Goal: Transaction & Acquisition: Purchase product/service

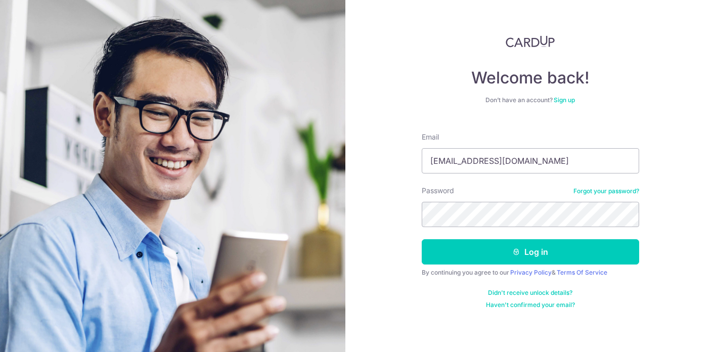
type input "yeow_siong@yahoo.com.sg"
click at [530, 252] on button "Log in" at bounding box center [531, 251] width 218 height 25
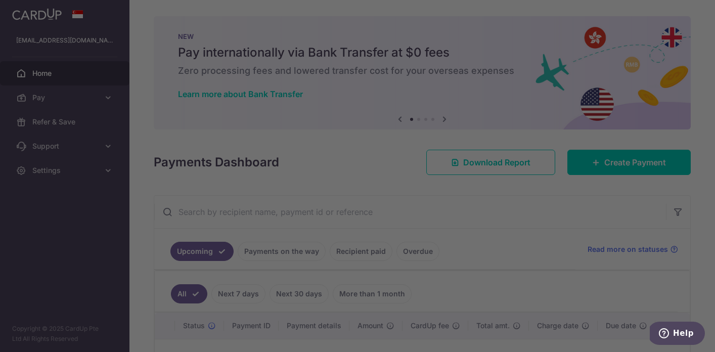
click at [600, 169] on div at bounding box center [361, 178] width 722 height 356
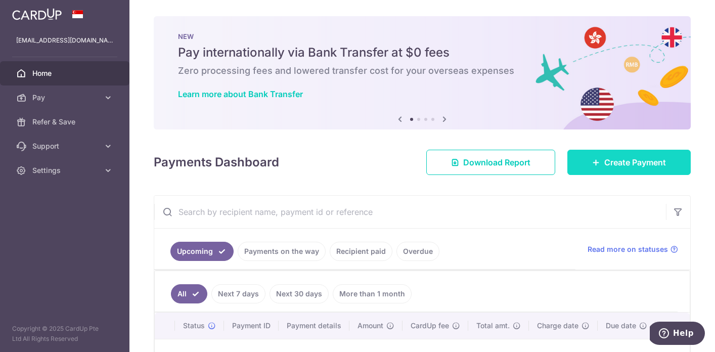
click at [600, 162] on link "Create Payment" at bounding box center [629, 162] width 123 height 25
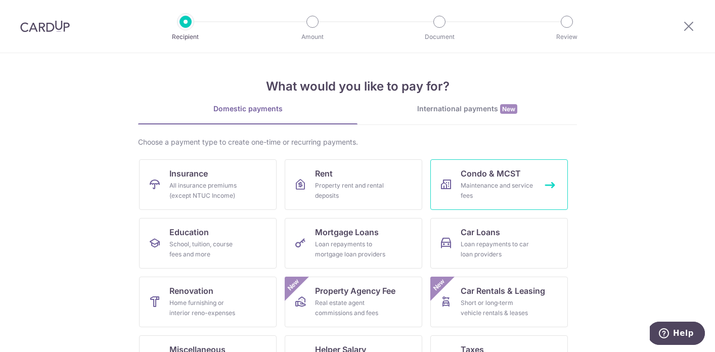
click at [475, 178] on span "Condo & MCST" at bounding box center [491, 173] width 60 height 12
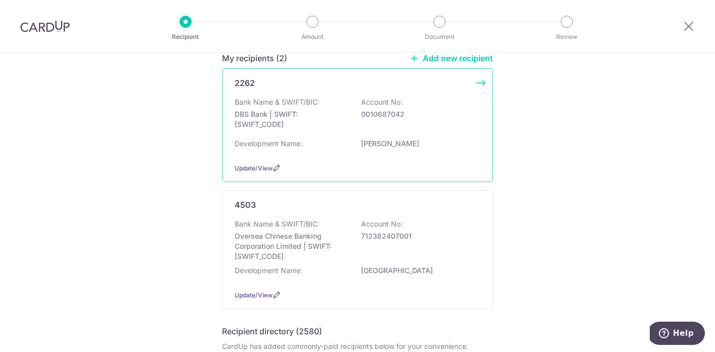
scroll to position [92, 0]
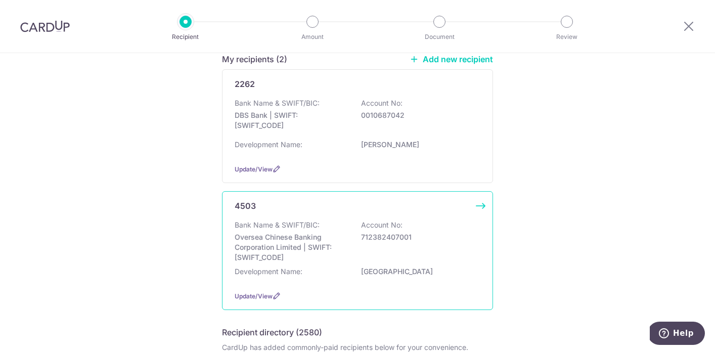
click at [312, 248] on p "Oversea Chinese Banking Corporation Limited | SWIFT: OCBCSGSGXXX" at bounding box center [291, 247] width 113 height 30
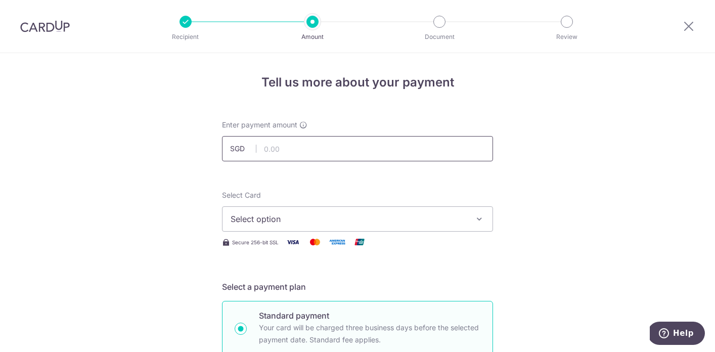
click at [298, 148] on input "text" at bounding box center [357, 148] width 271 height 25
type input "1,108.05"
click at [290, 217] on span "Select option" at bounding box center [349, 219] width 236 height 12
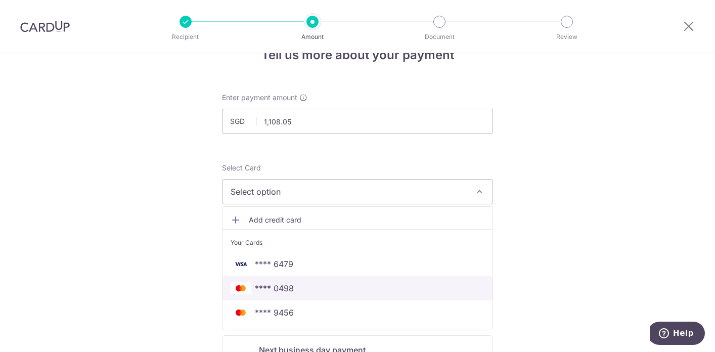
scroll to position [25, 0]
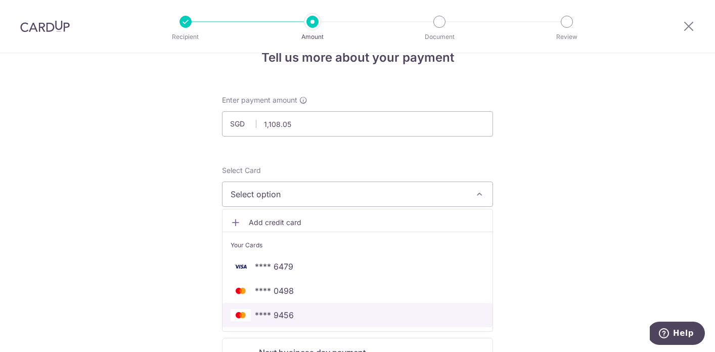
click at [315, 309] on span "**** 9456" at bounding box center [358, 315] width 254 height 12
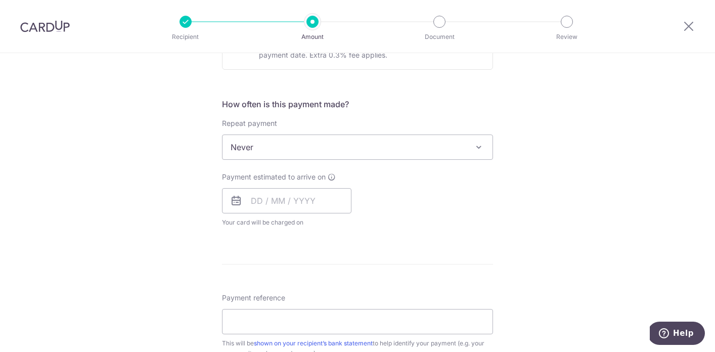
scroll to position [348, 0]
click at [261, 201] on input "text" at bounding box center [287, 199] width 130 height 25
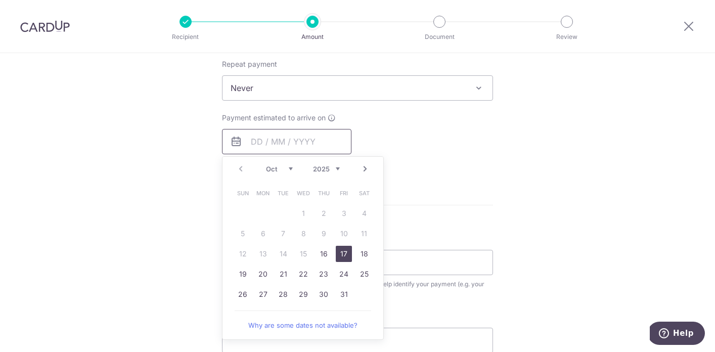
scroll to position [403, 0]
click at [300, 295] on link "29" at bounding box center [303, 297] width 16 height 16
type input "[DATE]"
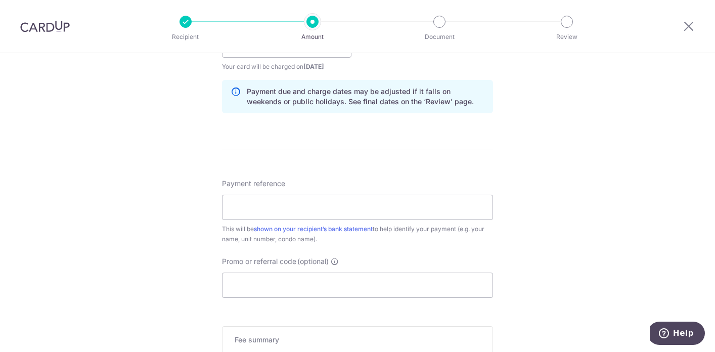
scroll to position [511, 0]
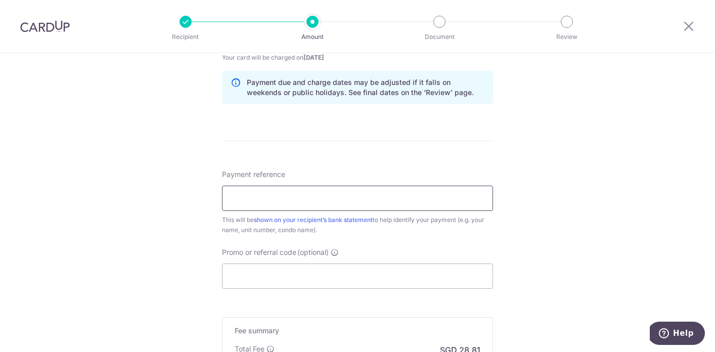
click at [385, 201] on input "Payment reference" at bounding box center [357, 198] width 271 height 25
type input "mcst4503whitehaven332-05-01"
click at [352, 276] on input "Promo or referral code (optional)" at bounding box center [357, 276] width 271 height 25
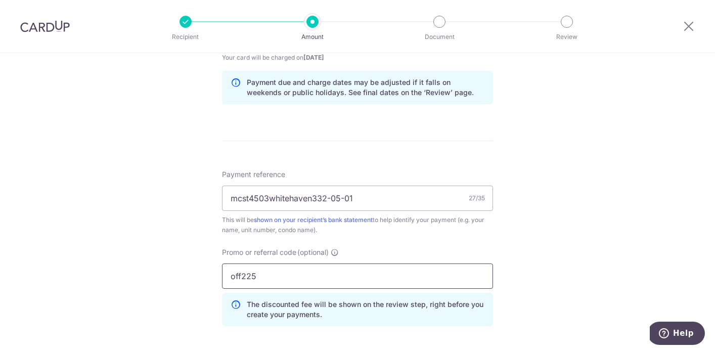
type input "off225"
click at [632, 252] on div "Tell us more about your payment Enter payment amount SGD 1,108.05 1108.05 Selec…" at bounding box center [357, 43] width 715 height 1002
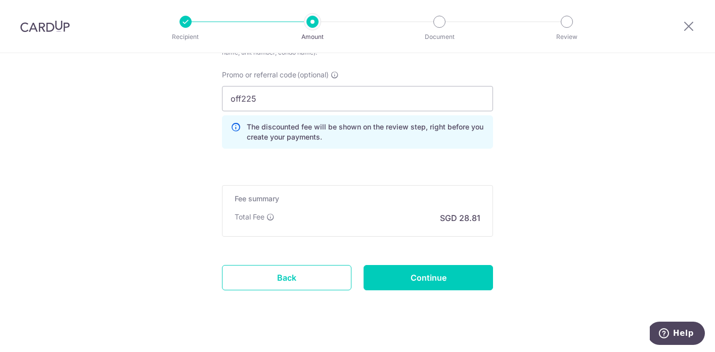
scroll to position [687, 0]
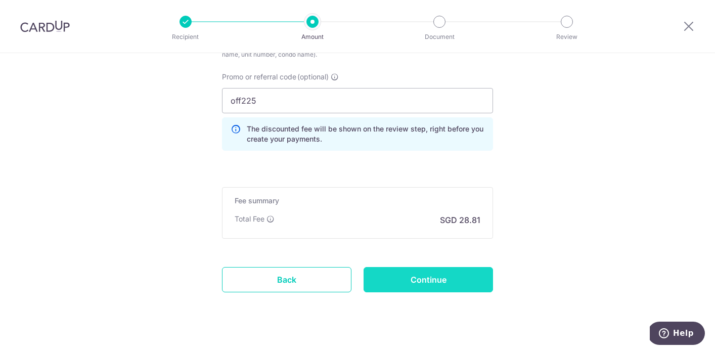
click at [430, 281] on input "Continue" at bounding box center [429, 279] width 130 height 25
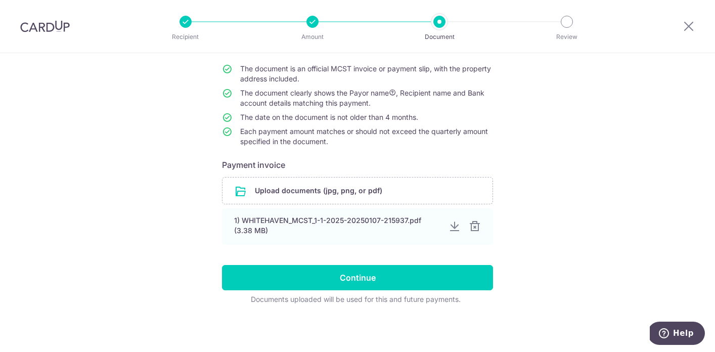
scroll to position [90, 0]
click at [365, 186] on input "file" at bounding box center [358, 191] width 270 height 26
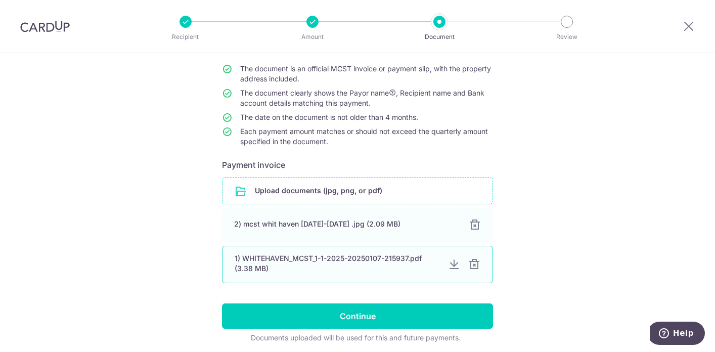
click at [476, 267] on div at bounding box center [474, 264] width 12 height 12
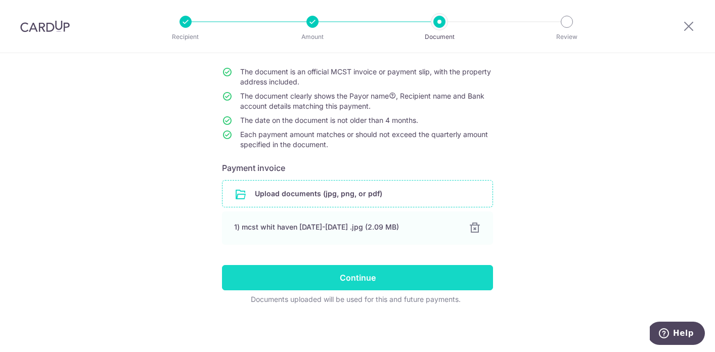
click at [368, 279] on input "Continue" at bounding box center [357, 277] width 271 height 25
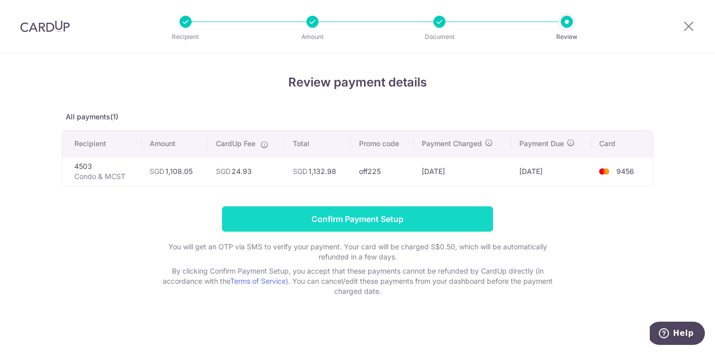
click at [389, 220] on input "Confirm Payment Setup" at bounding box center [357, 218] width 271 height 25
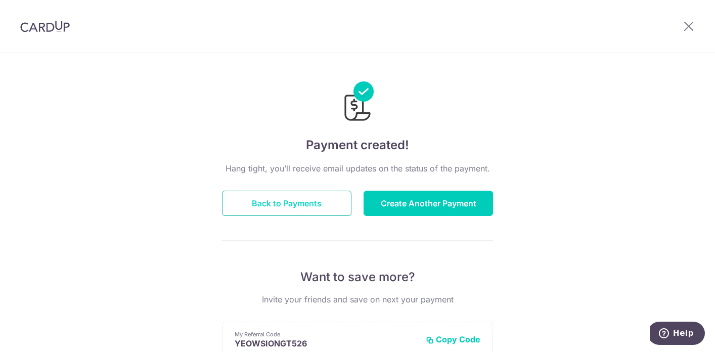
click at [297, 201] on button "Back to Payments" at bounding box center [287, 203] width 130 height 25
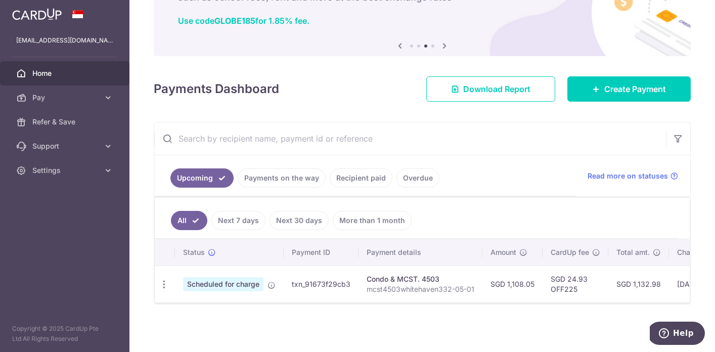
click at [237, 286] on span "Scheduled for charge" at bounding box center [223, 284] width 80 height 14
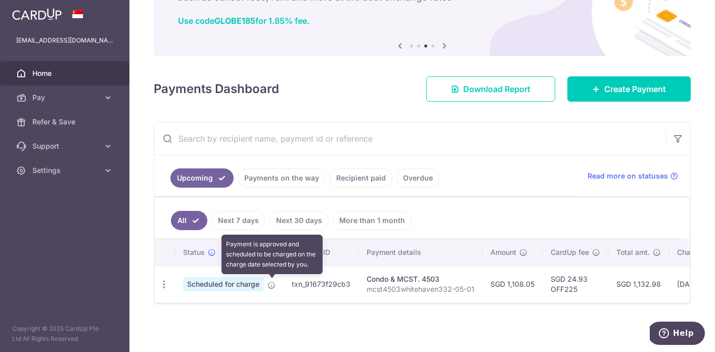
click at [272, 285] on icon at bounding box center [272, 285] width 8 height 8
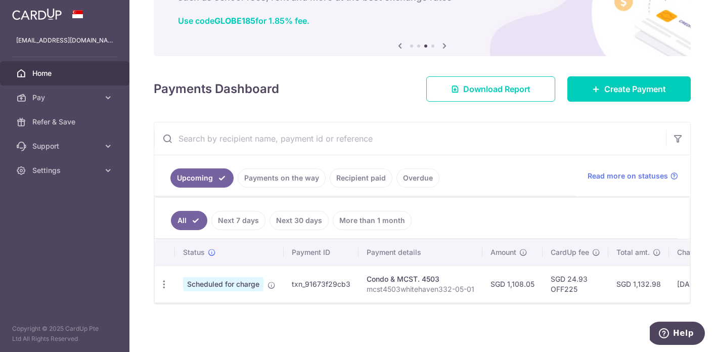
click at [299, 176] on link "Payments on the way" at bounding box center [282, 177] width 88 height 19
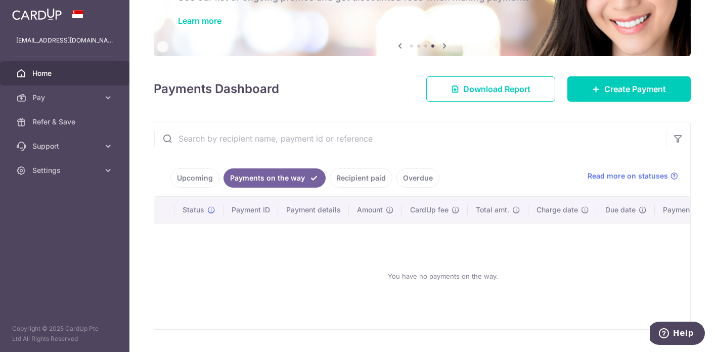
scroll to position [54, 0]
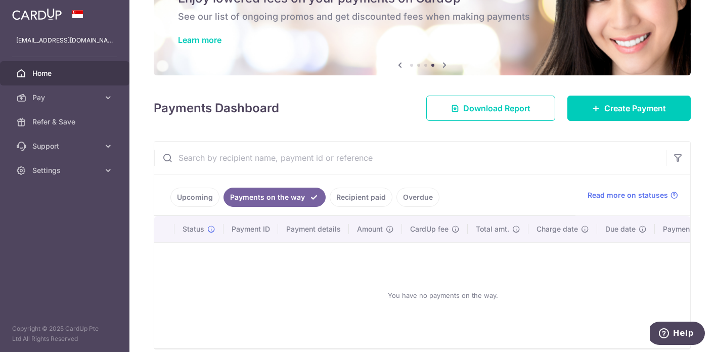
click at [209, 198] on link "Upcoming" at bounding box center [194, 197] width 49 height 19
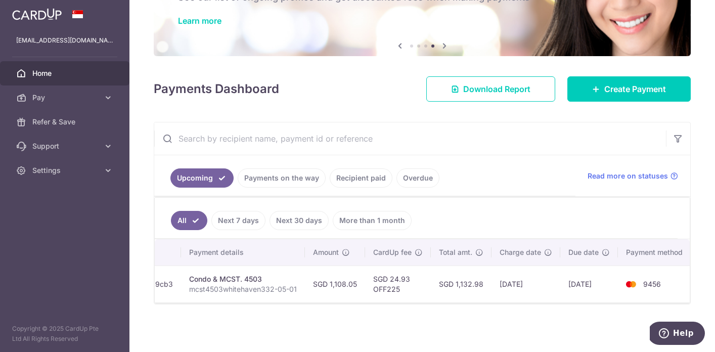
scroll to position [73, 0]
click at [660, 248] on th "Payment method" at bounding box center [656, 252] width 77 height 26
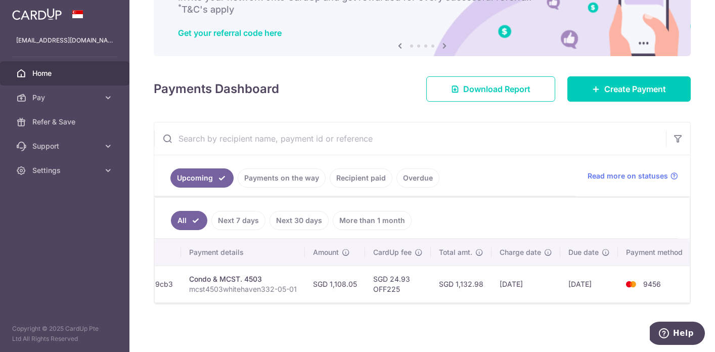
click at [220, 286] on p "mcst4503whitehaven332-05-01" at bounding box center [243, 289] width 108 height 10
